Goal: Find specific page/section: Find specific page/section

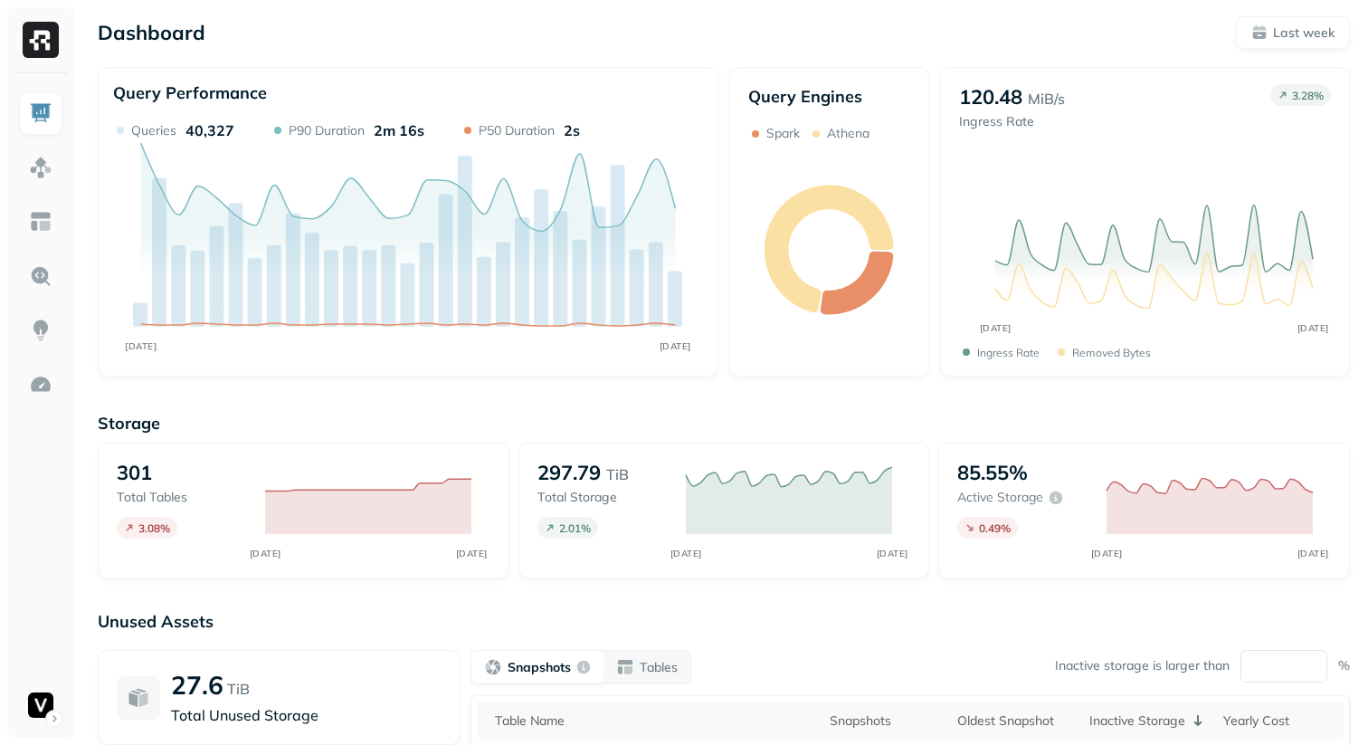
scroll to position [262, 0]
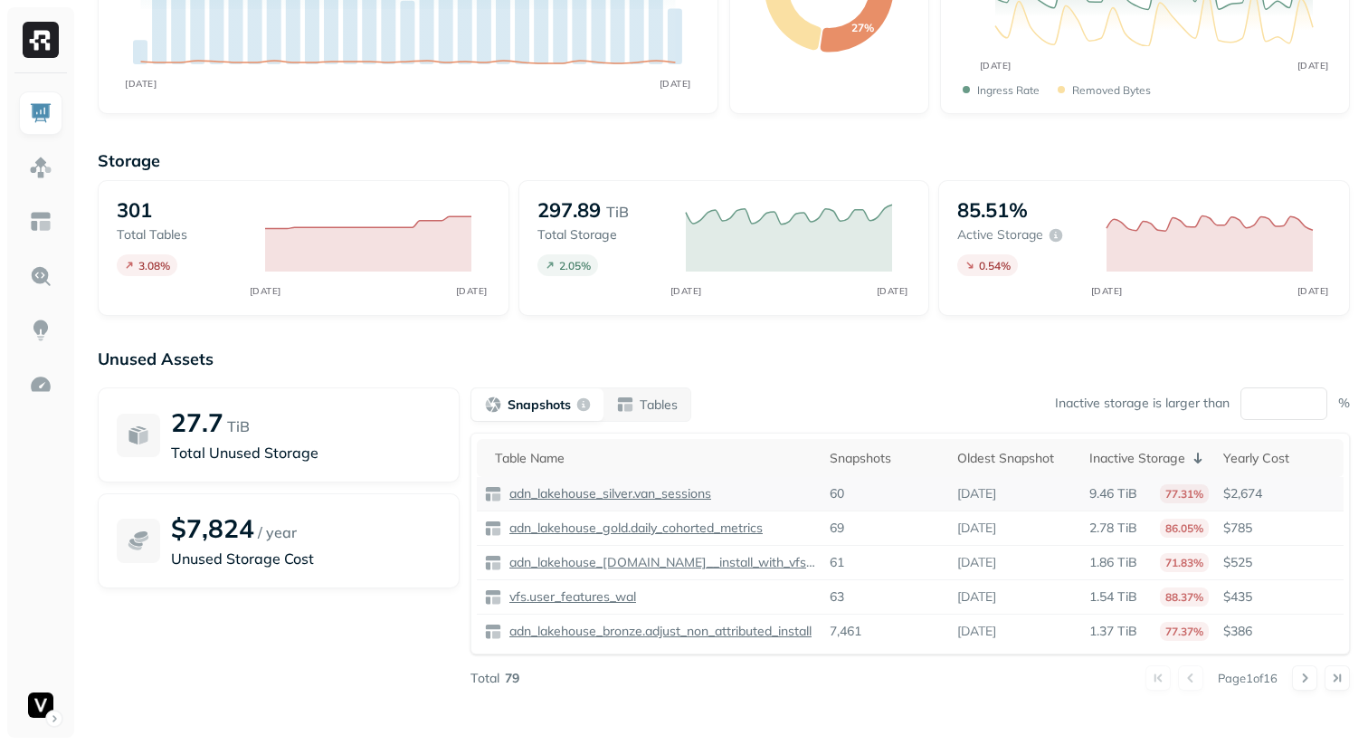
click at [569, 490] on p "adn_lakehouse_silver.van_sessions" at bounding box center [608, 493] width 205 height 17
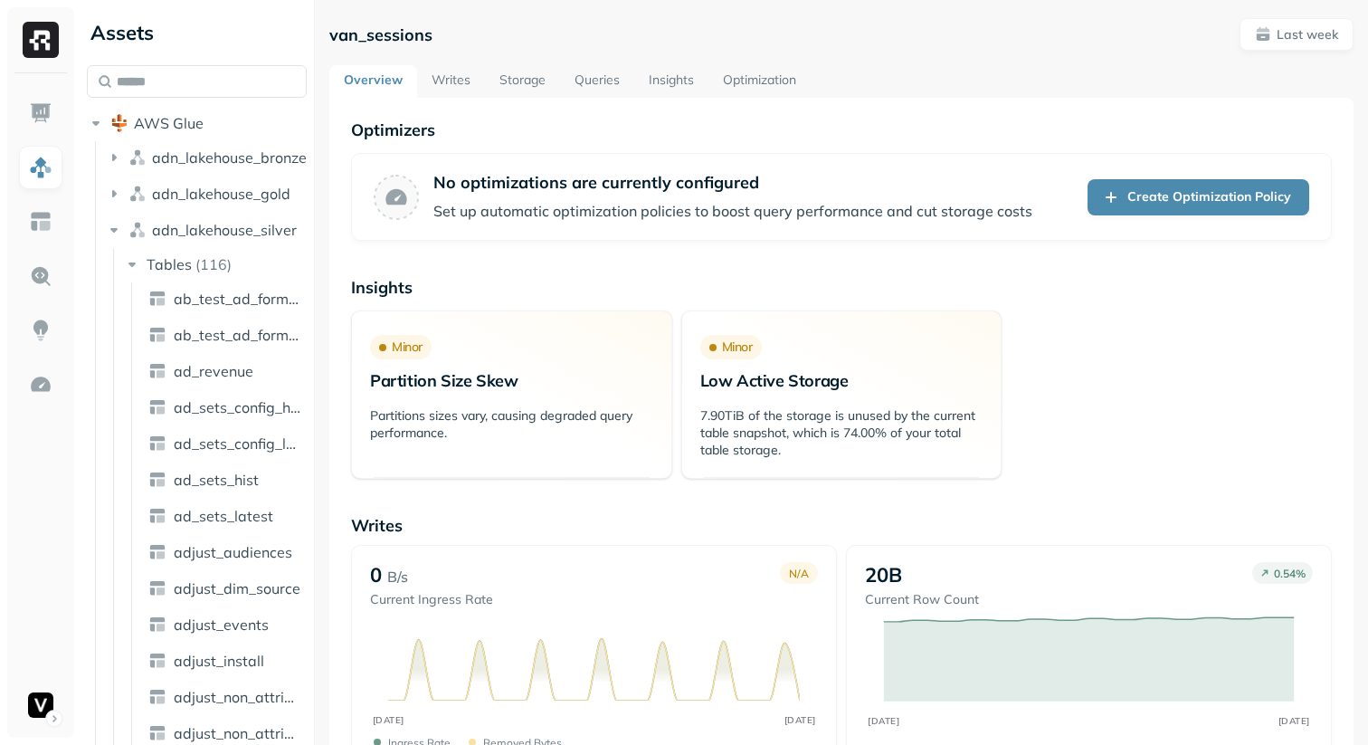
click at [37, 61] on div at bounding box center [40, 39] width 67 height 65
click at [35, 114] on img at bounding box center [41, 113] width 24 height 24
